Goal: Task Accomplishment & Management: Manage account settings

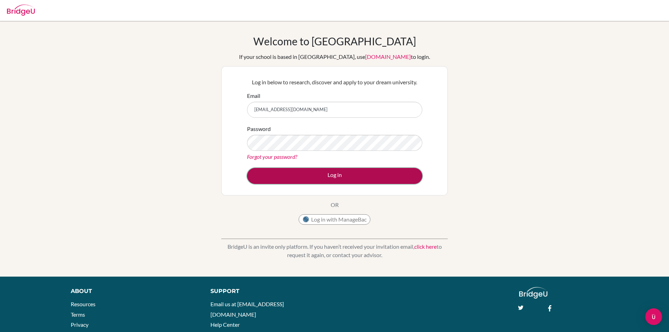
click at [326, 169] on button "Log in" at bounding box center [334, 176] width 175 height 16
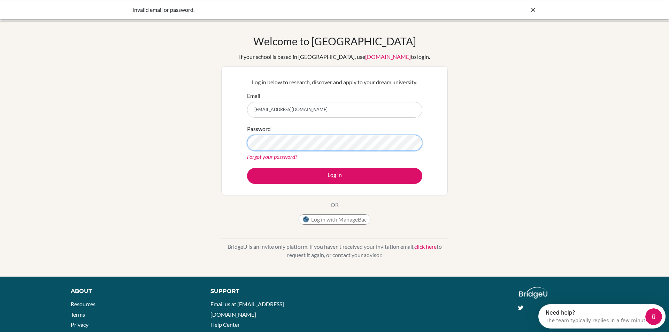
click at [247, 168] on button "Log in" at bounding box center [334, 176] width 175 height 16
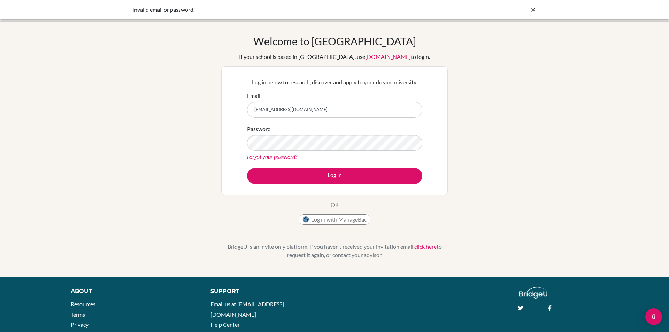
click at [320, 114] on input "[EMAIL_ADDRESS][DOMAIN_NAME]" at bounding box center [334, 110] width 175 height 16
drag, startPoint x: 324, startPoint y: 113, endPoint x: 241, endPoint y: 112, distance: 82.6
click at [241, 112] on div "Log in below to research, discover and apply to your dream university. Email wa…" at bounding box center [334, 130] width 227 height 129
type input "wasimmilhem@rfs.edu.ps"
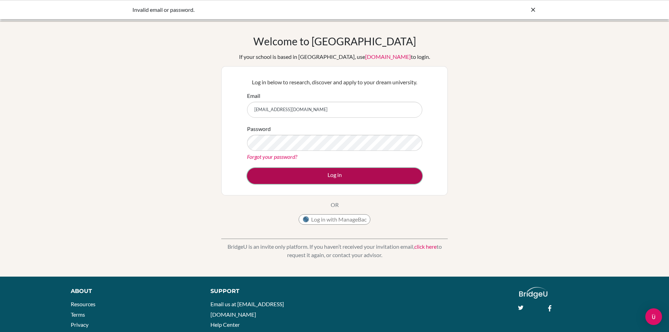
click at [374, 175] on button "Log in" at bounding box center [334, 176] width 175 height 16
